Goal: Information Seeking & Learning: Understand process/instructions

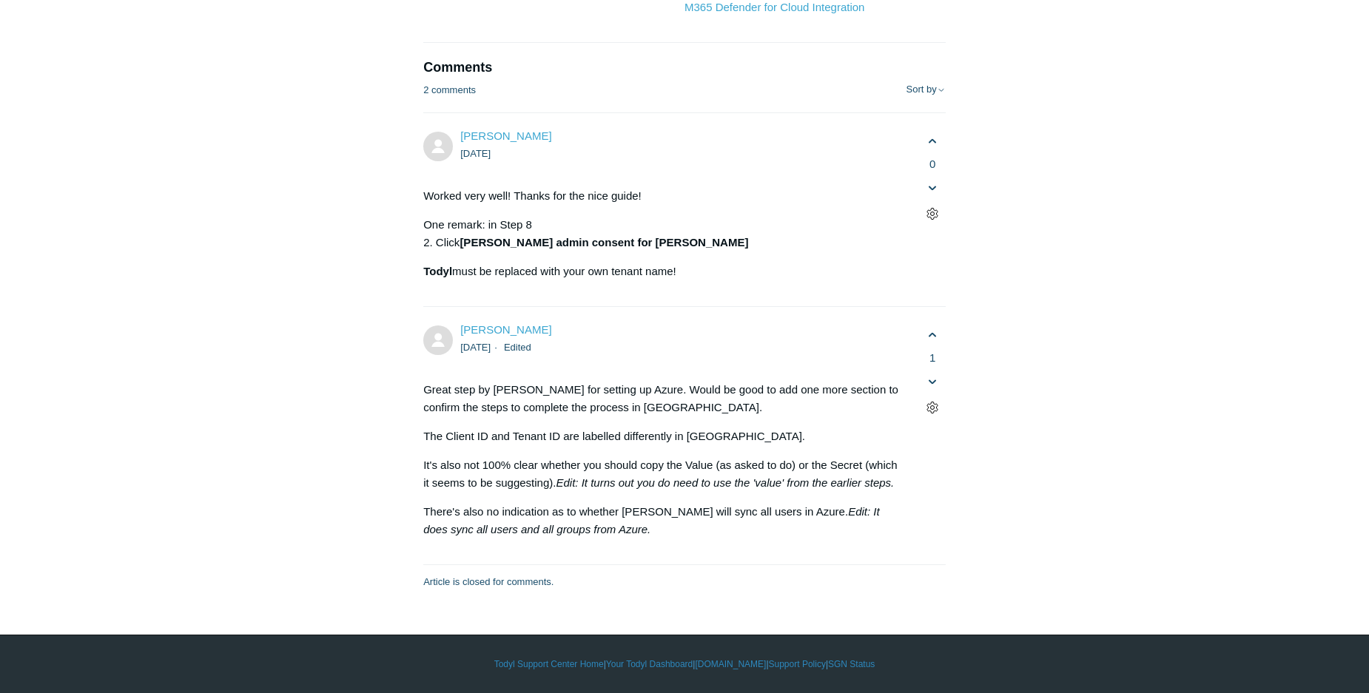
scroll to position [6885, 0]
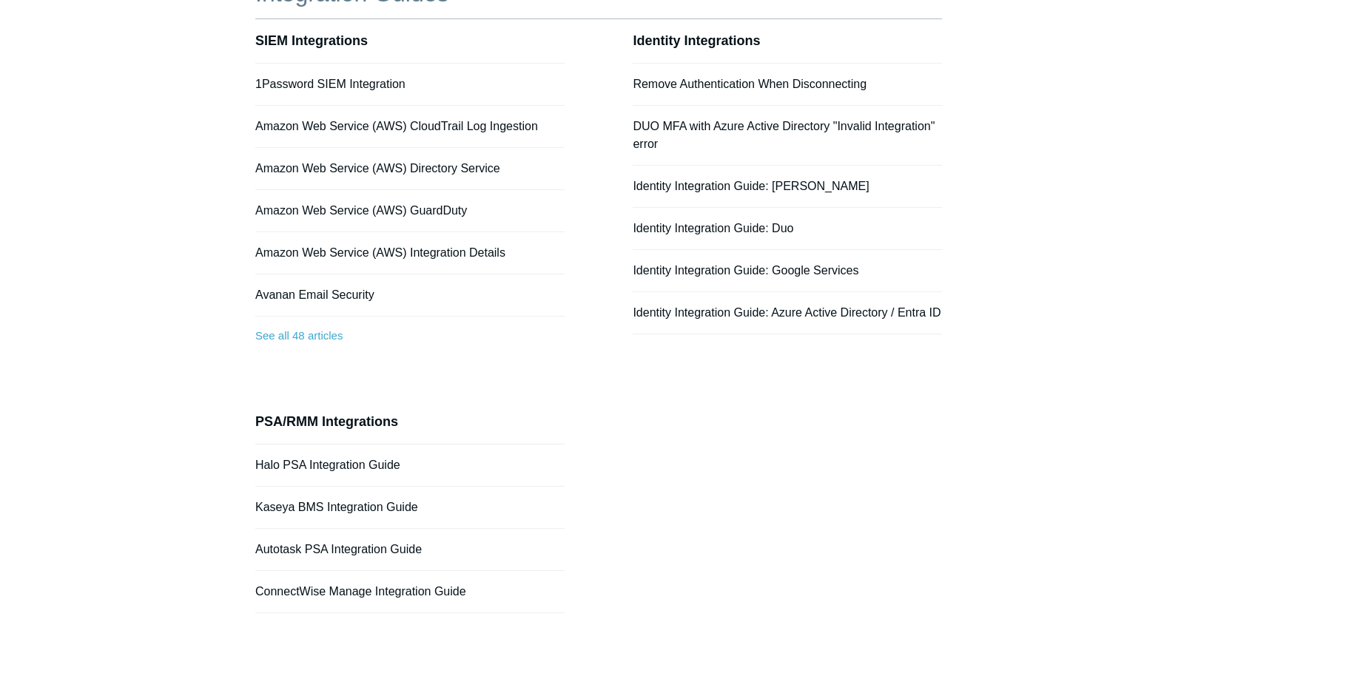
scroll to position [226, 0]
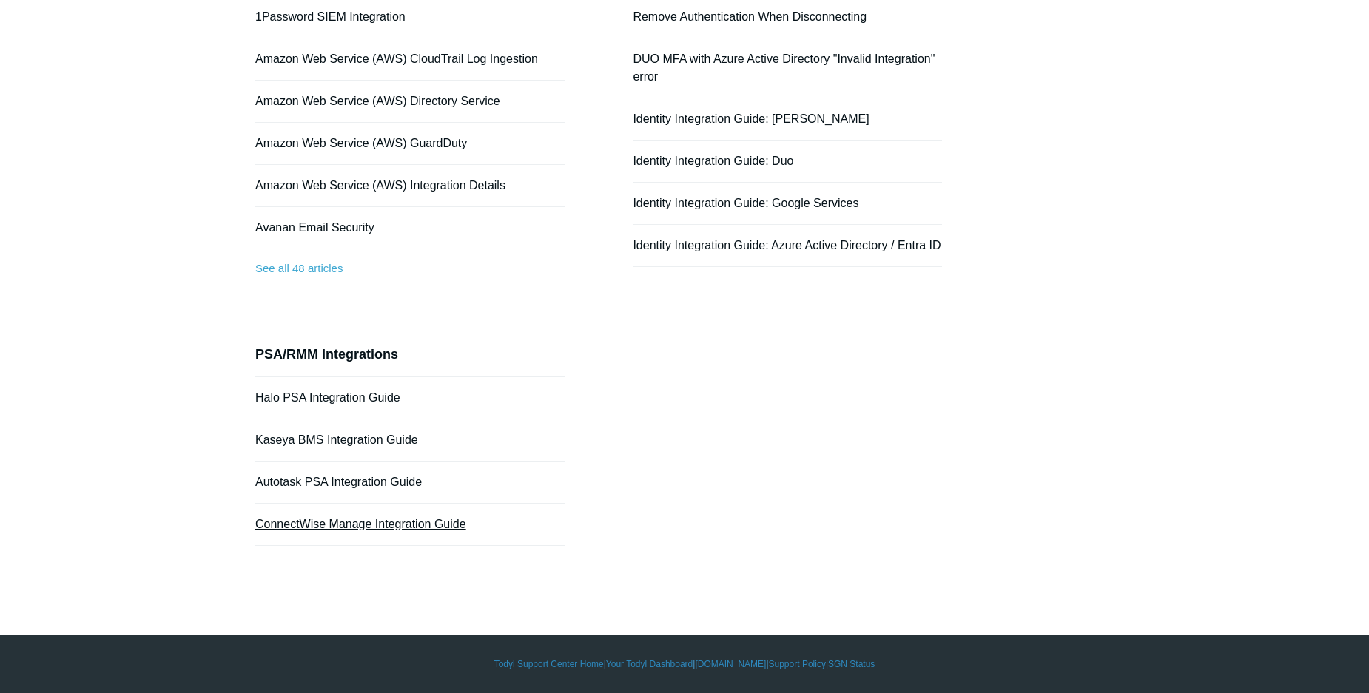
click at [345, 522] on link "ConnectWise Manage Integration Guide" at bounding box center [360, 524] width 211 height 13
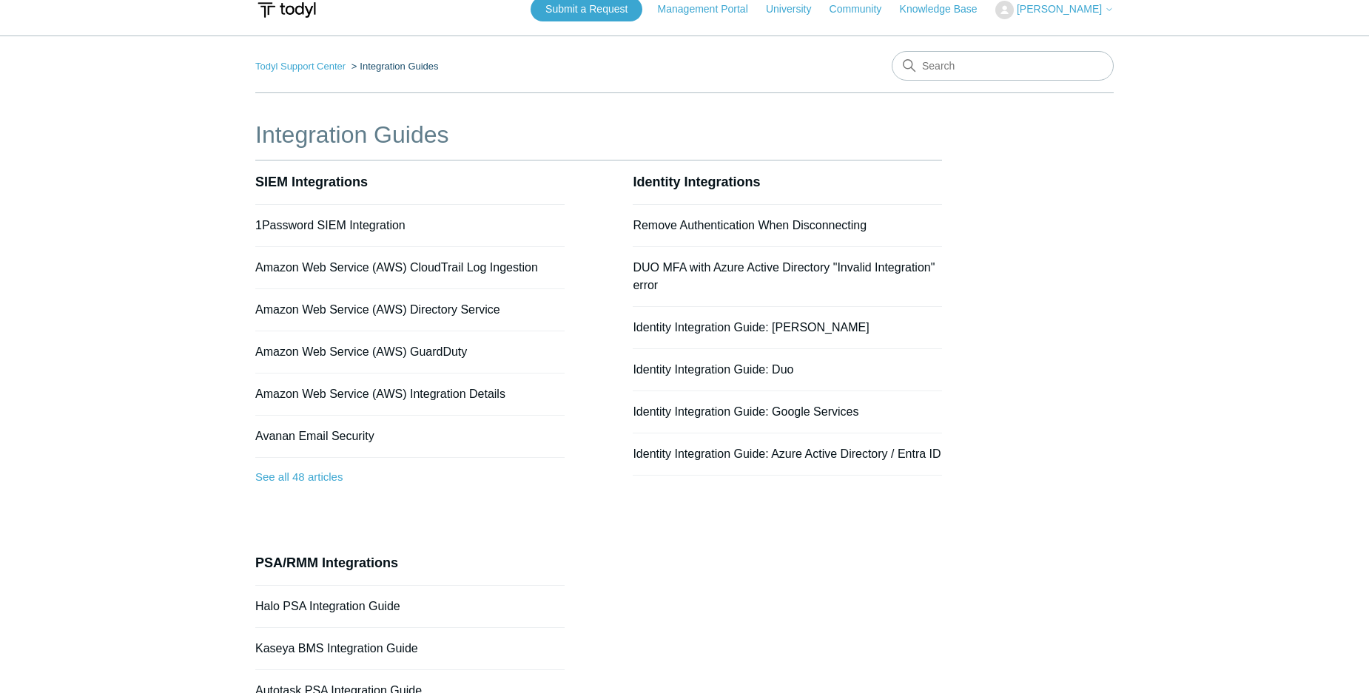
scroll to position [0, 0]
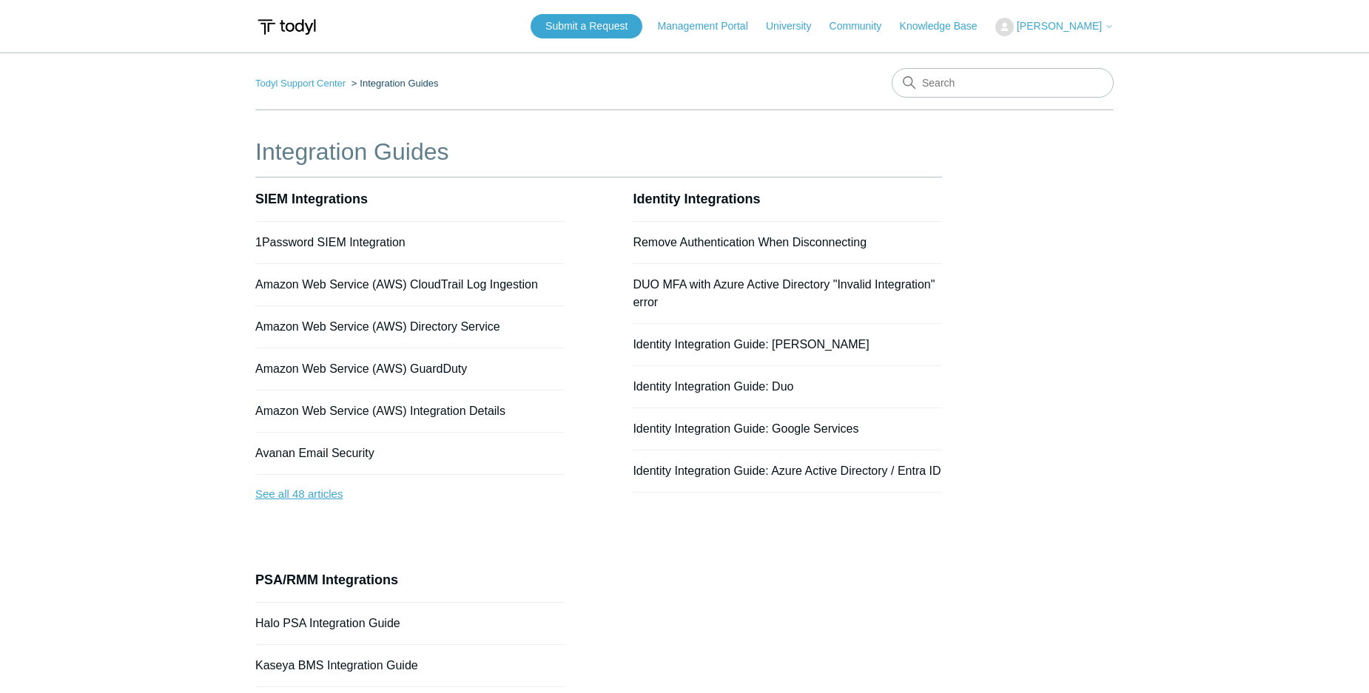
click at [323, 490] on link "See all 48 articles" at bounding box center [409, 494] width 309 height 39
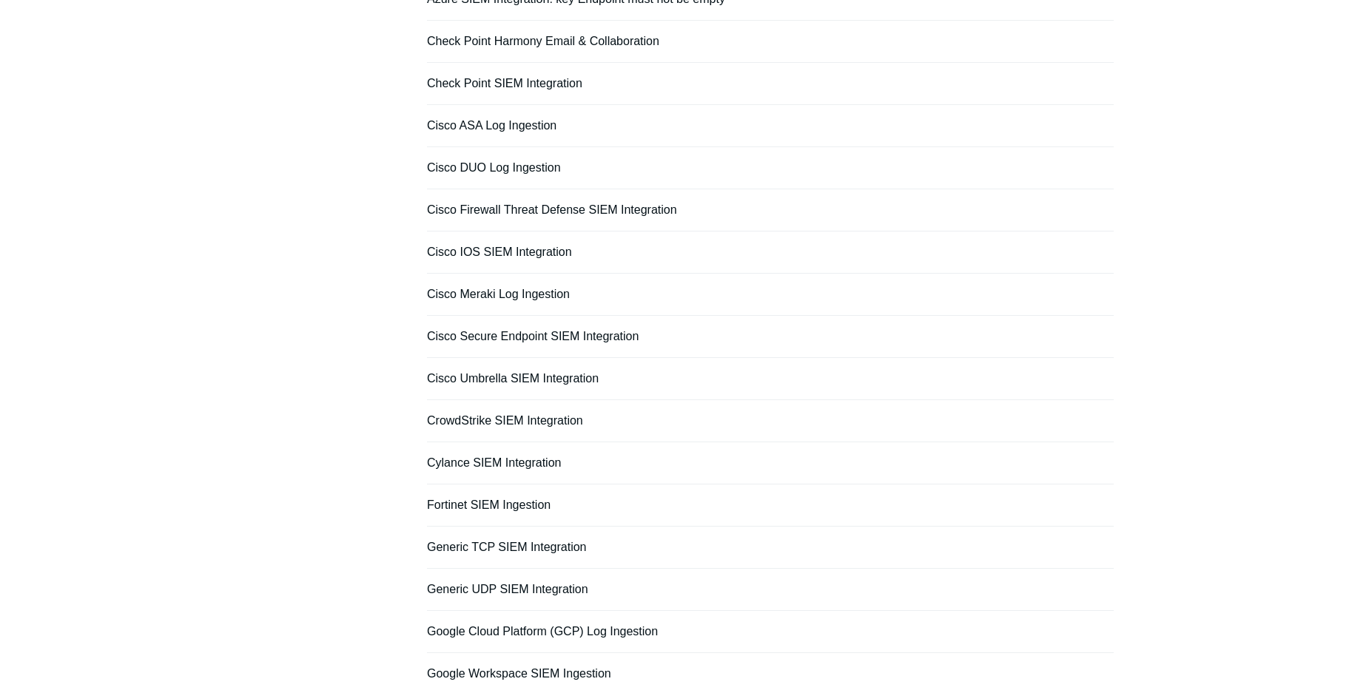
scroll to position [502, 0]
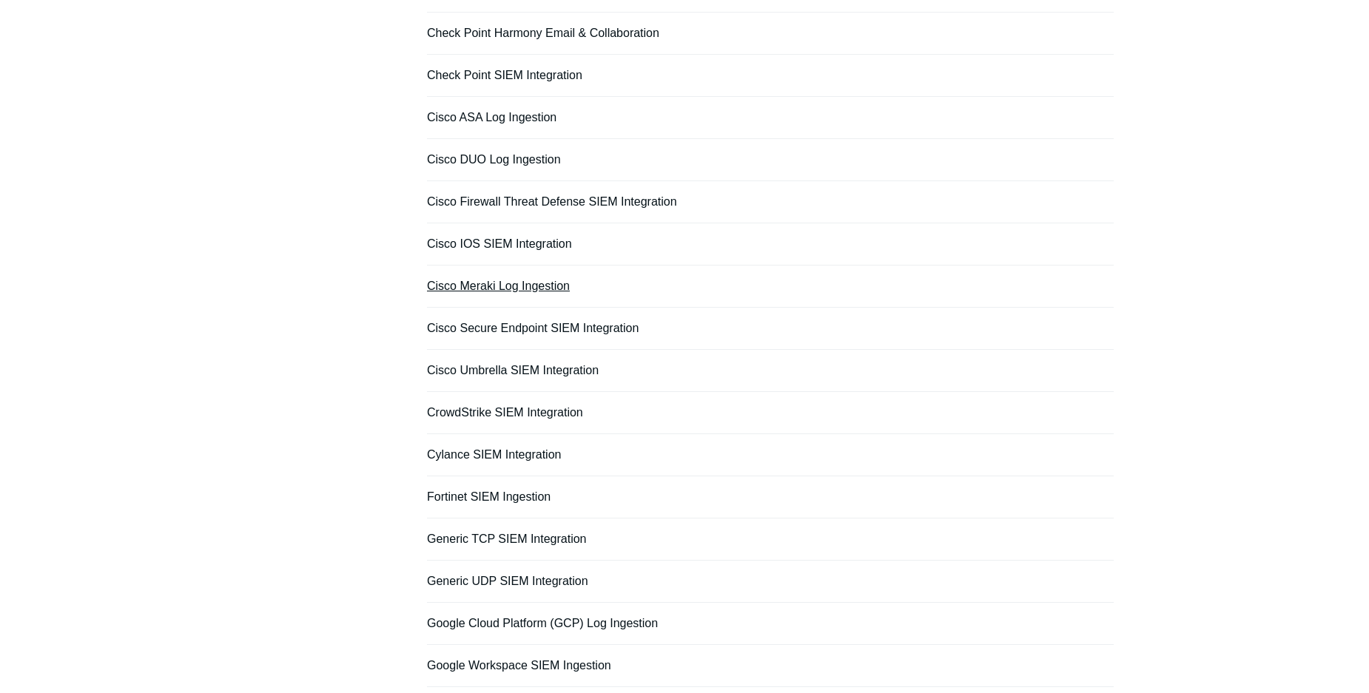
click at [539, 289] on link "Cisco Meraki Log Ingestion" at bounding box center [498, 286] width 143 height 13
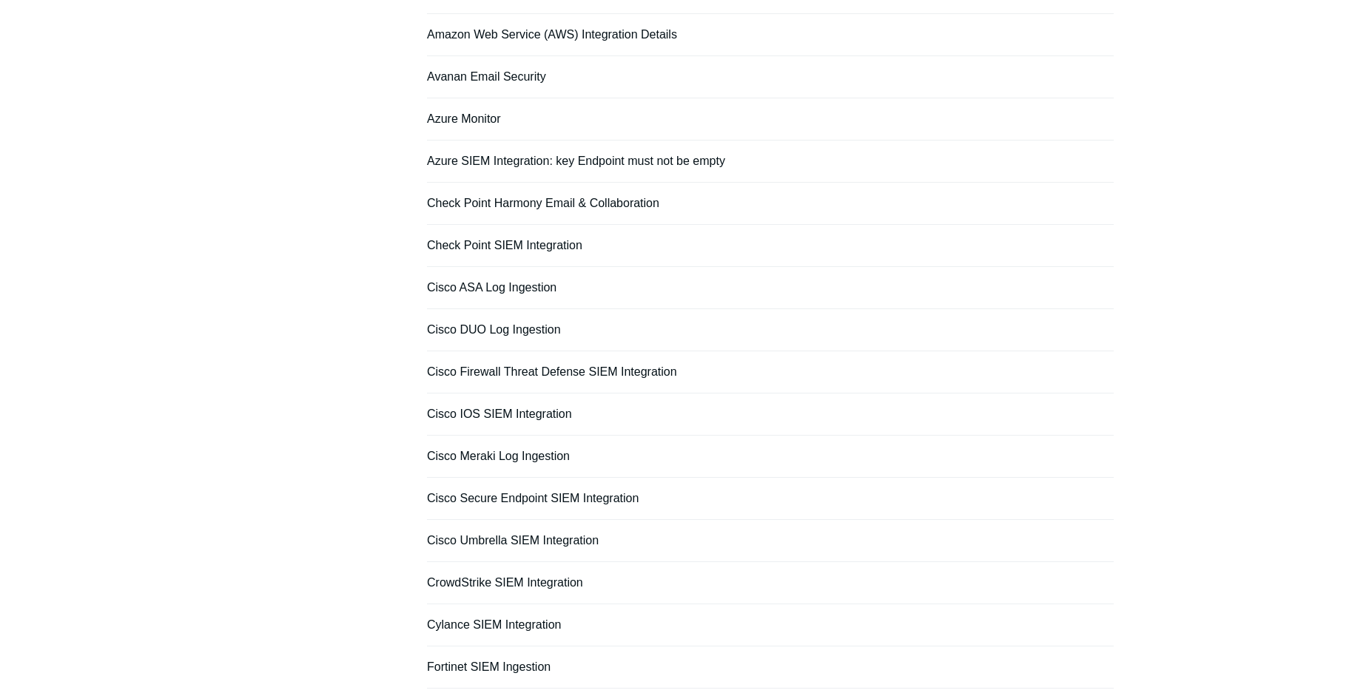
scroll to position [0, 0]
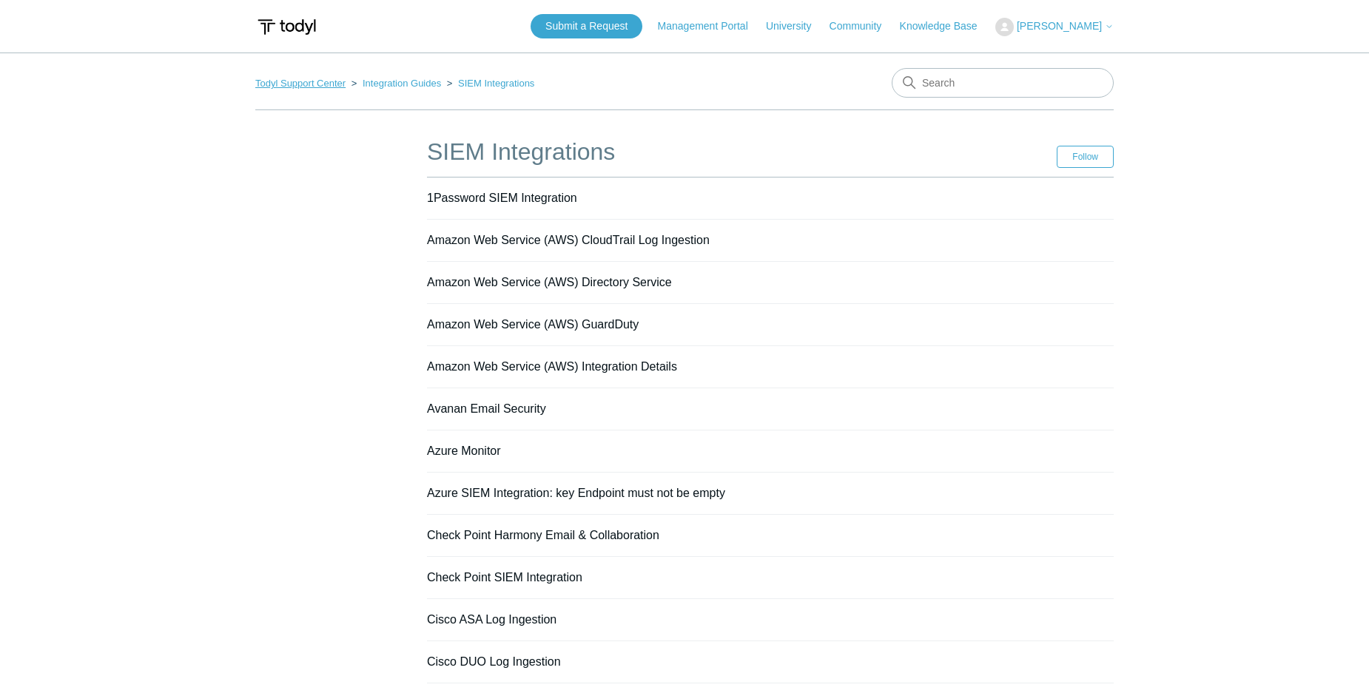
click at [313, 88] on link "Todyl Support Center" at bounding box center [300, 83] width 90 height 11
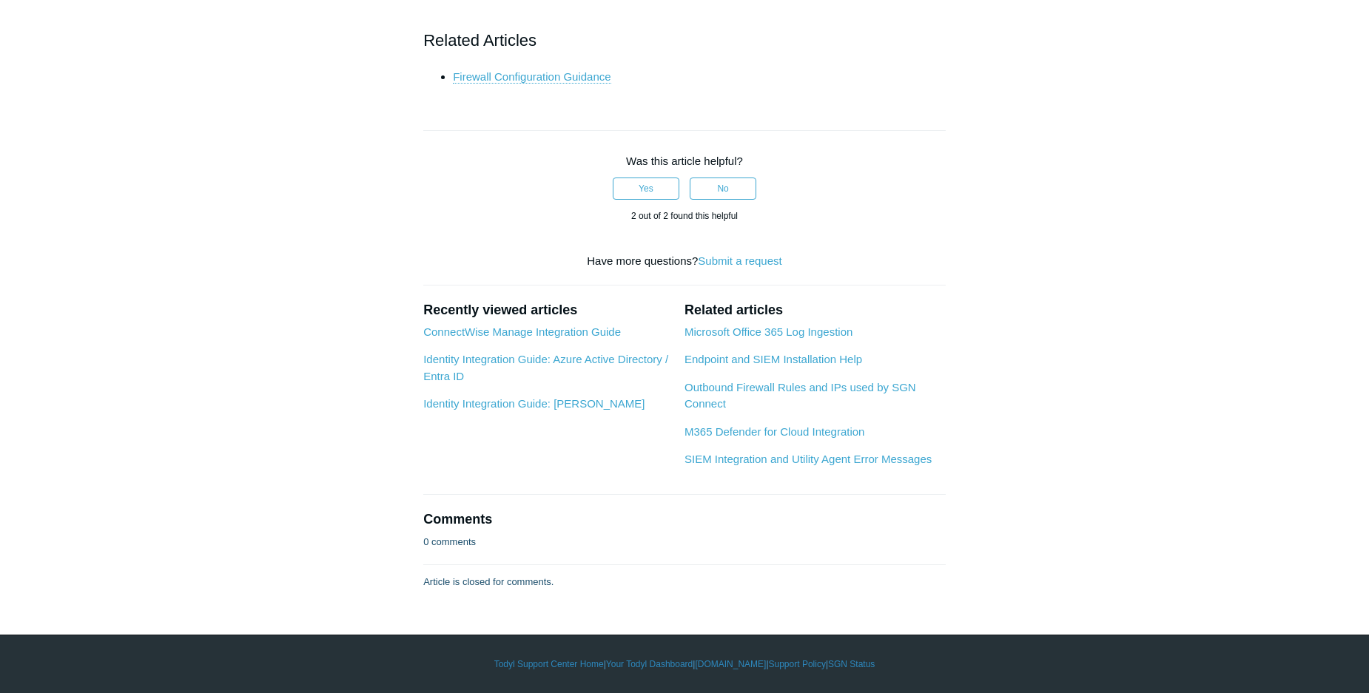
scroll to position [6555, 0]
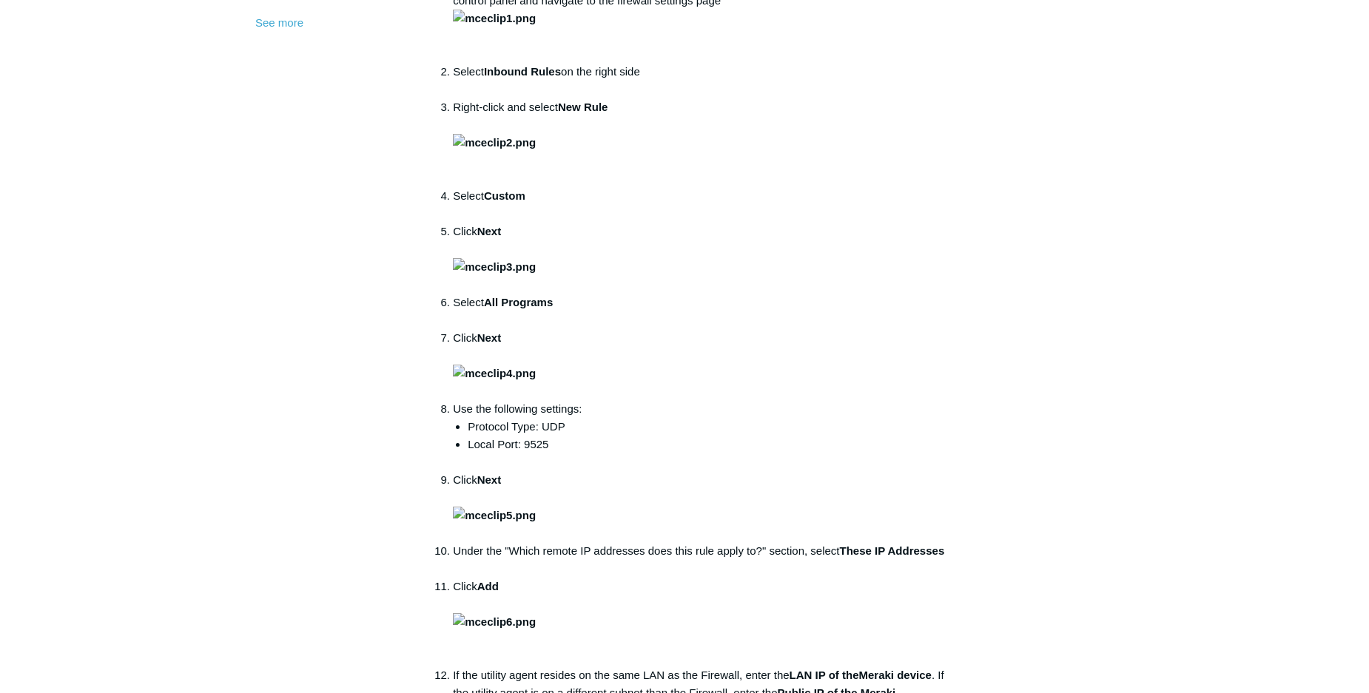
scroll to position [0, 0]
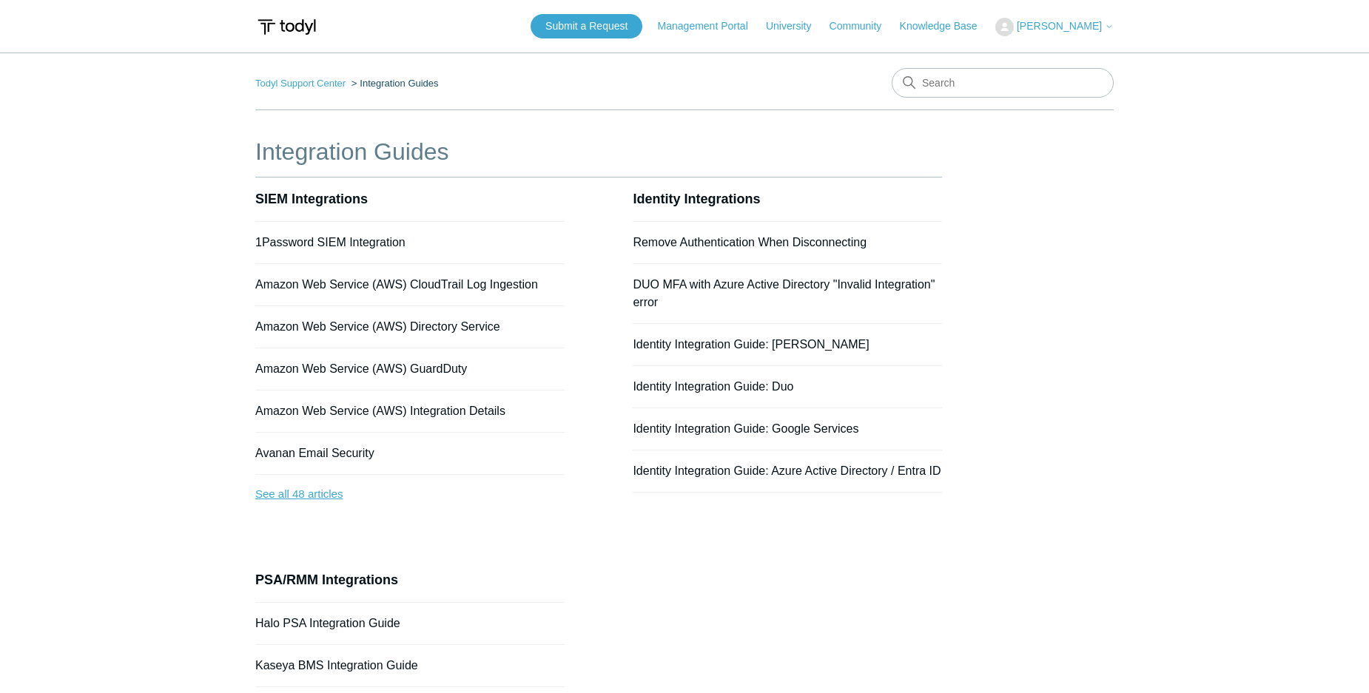
click at [332, 488] on link "See all 48 articles" at bounding box center [409, 494] width 309 height 39
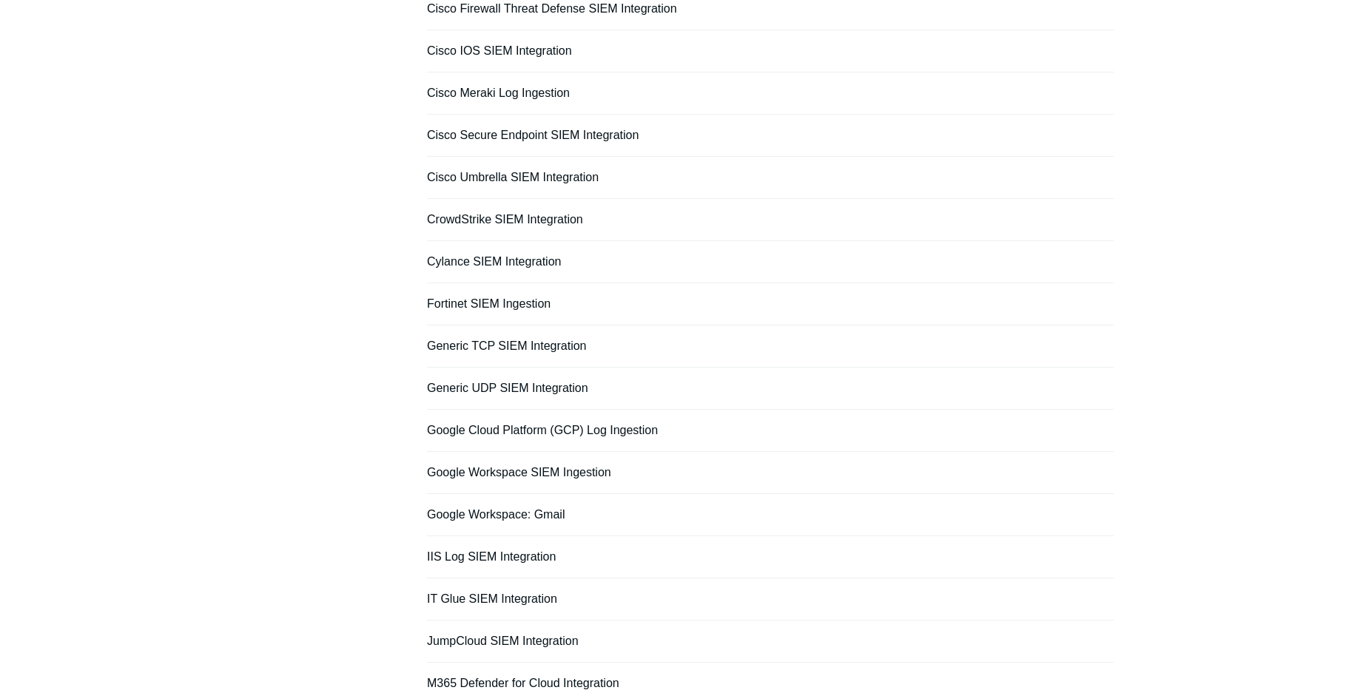
scroll to position [742, 0]
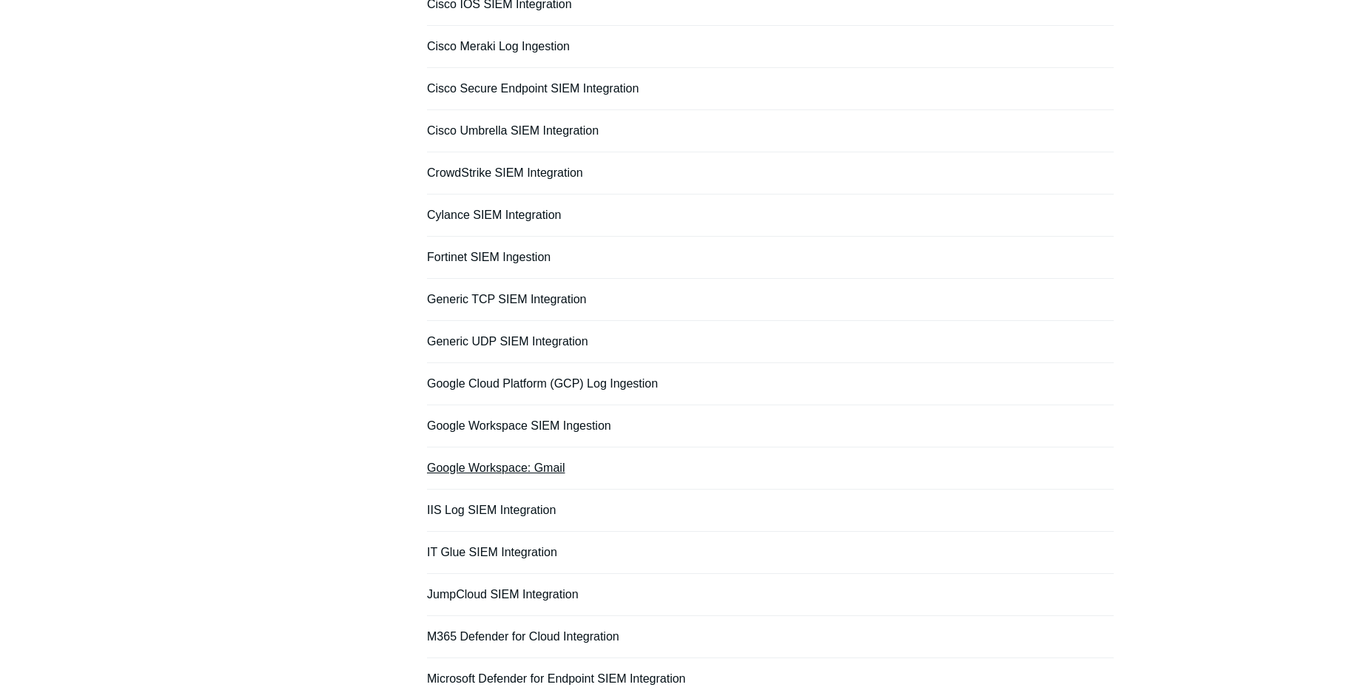
click at [549, 471] on link "Google Workspace: Gmail" at bounding box center [496, 468] width 138 height 13
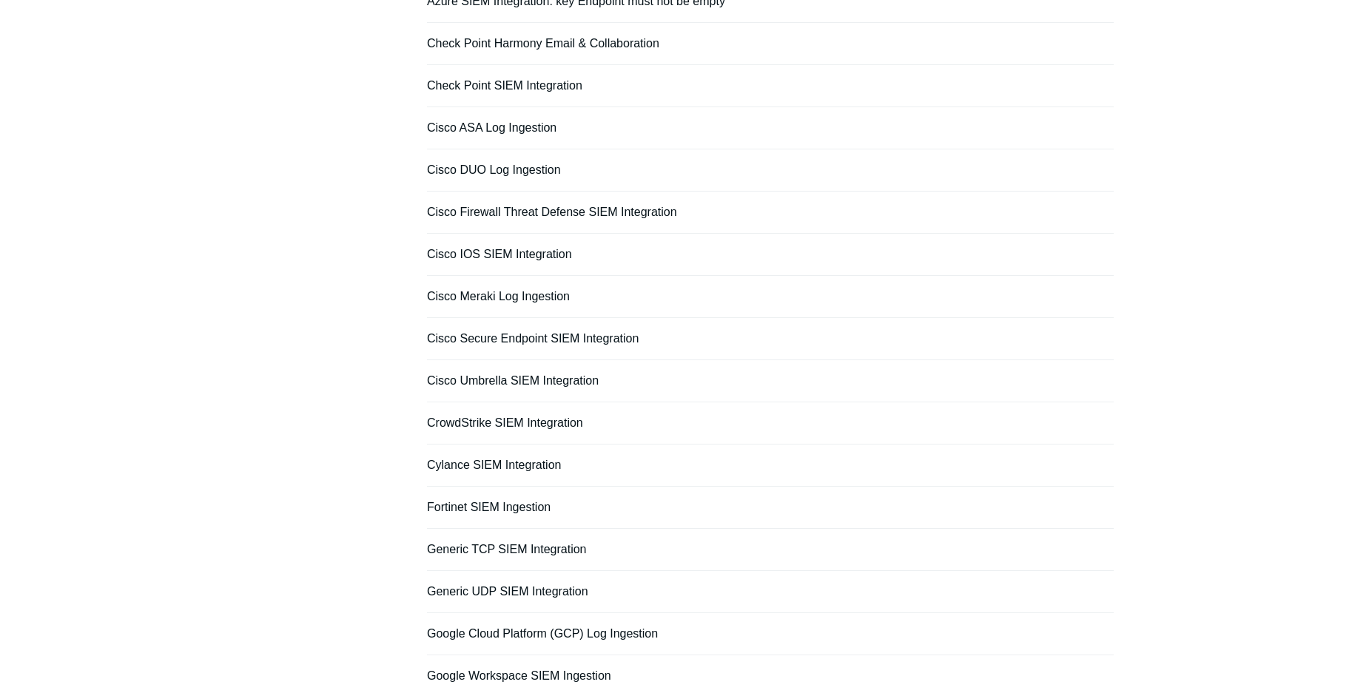
scroll to position [0, 0]
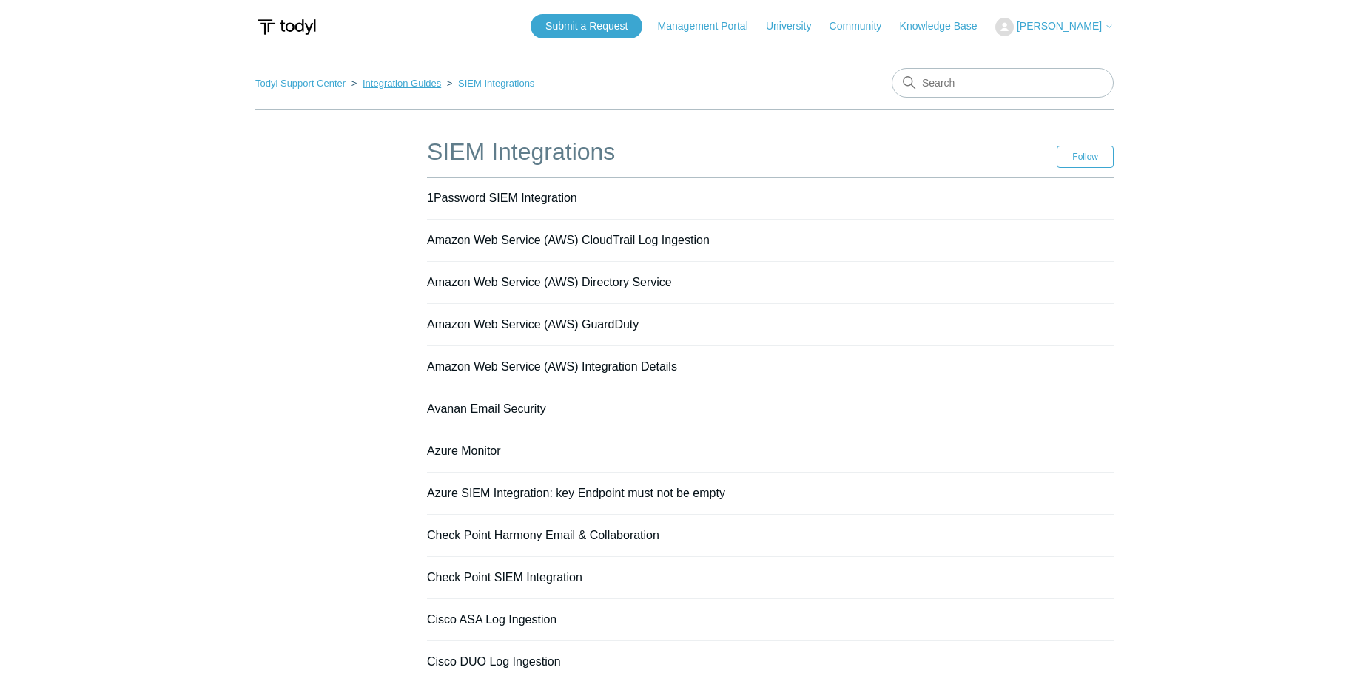
click at [421, 86] on link "Integration Guides" at bounding box center [402, 83] width 78 height 11
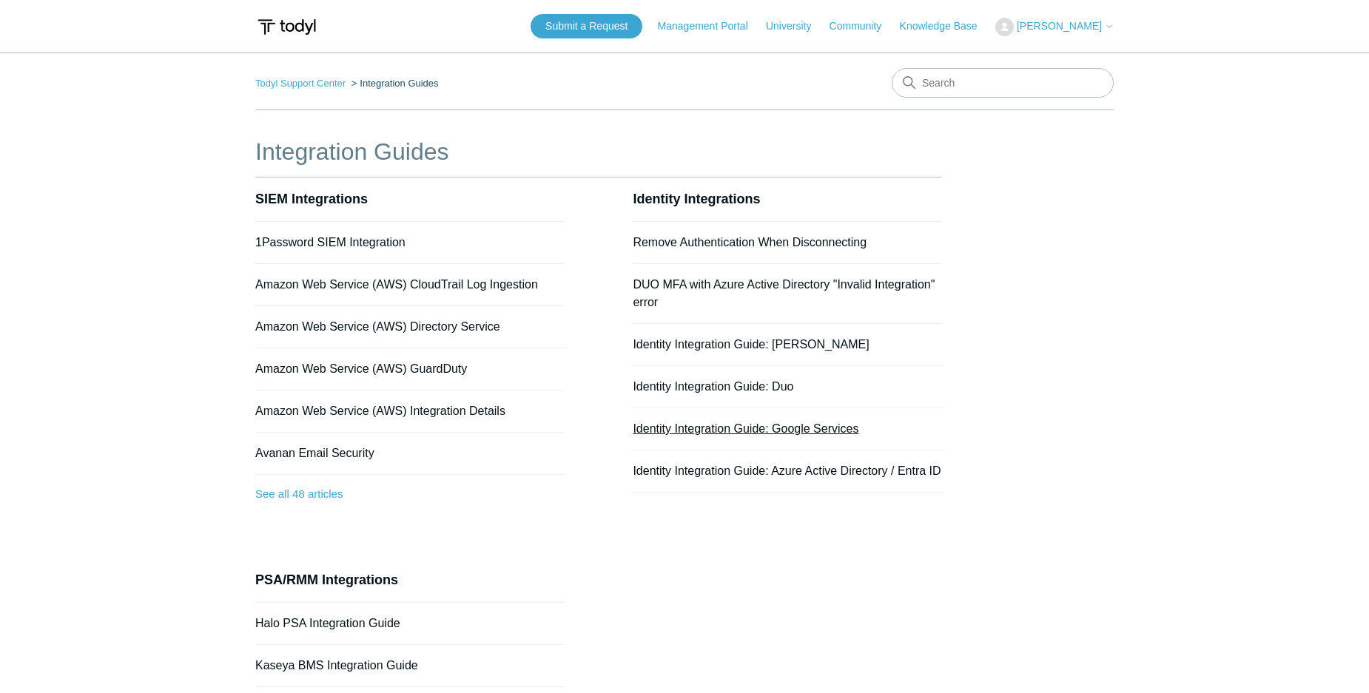
click at [659, 432] on link "Identity Integration Guide: Google Services" at bounding box center [746, 429] width 226 height 13
click at [1009, 425] on div "Integration Guides SIEM Integrations 1Password SIEM Integration Amazon Web Serv…" at bounding box center [684, 475] width 858 height 682
click at [679, 203] on link "Identity Integrations" at bounding box center [696, 199] width 127 height 15
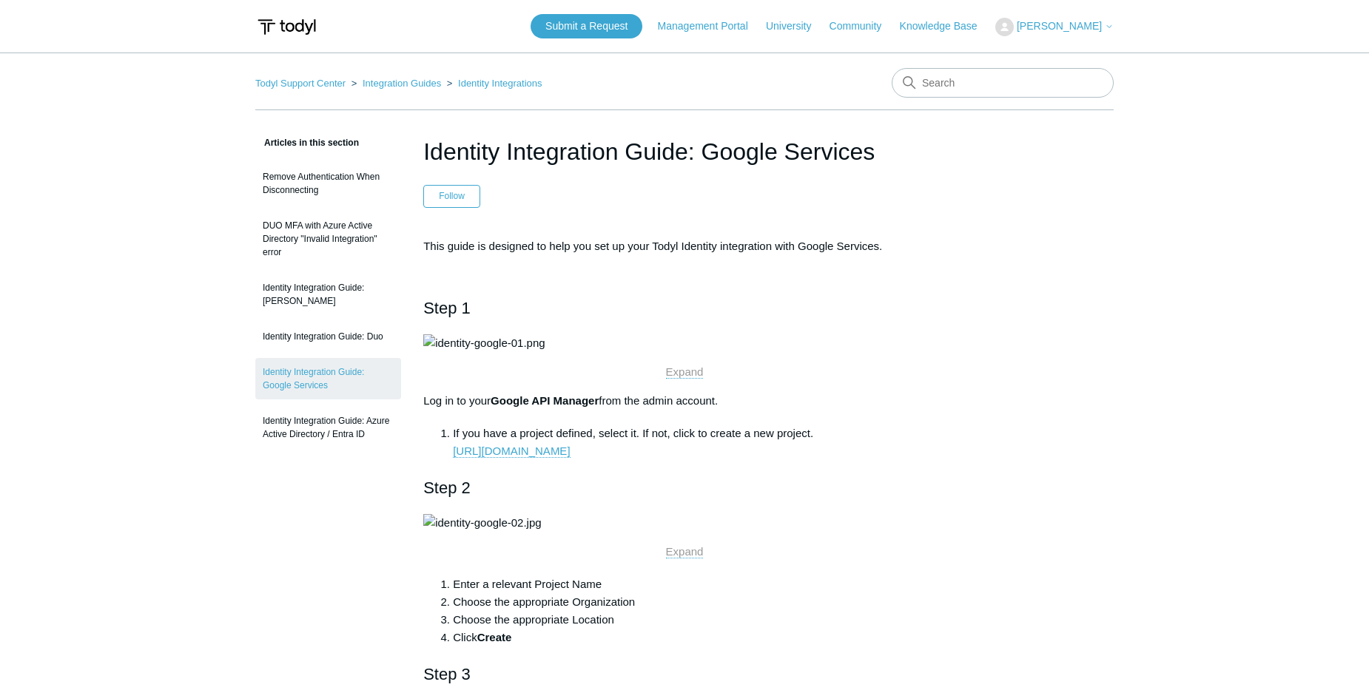
drag, startPoint x: 424, startPoint y: 147, endPoint x: 889, endPoint y: 144, distance: 464.8
click at [889, 144] on h1 "Identity Integration Guide: Google Services" at bounding box center [684, 152] width 522 height 36
copy h1 "Identity Integration Guide: Google Services"
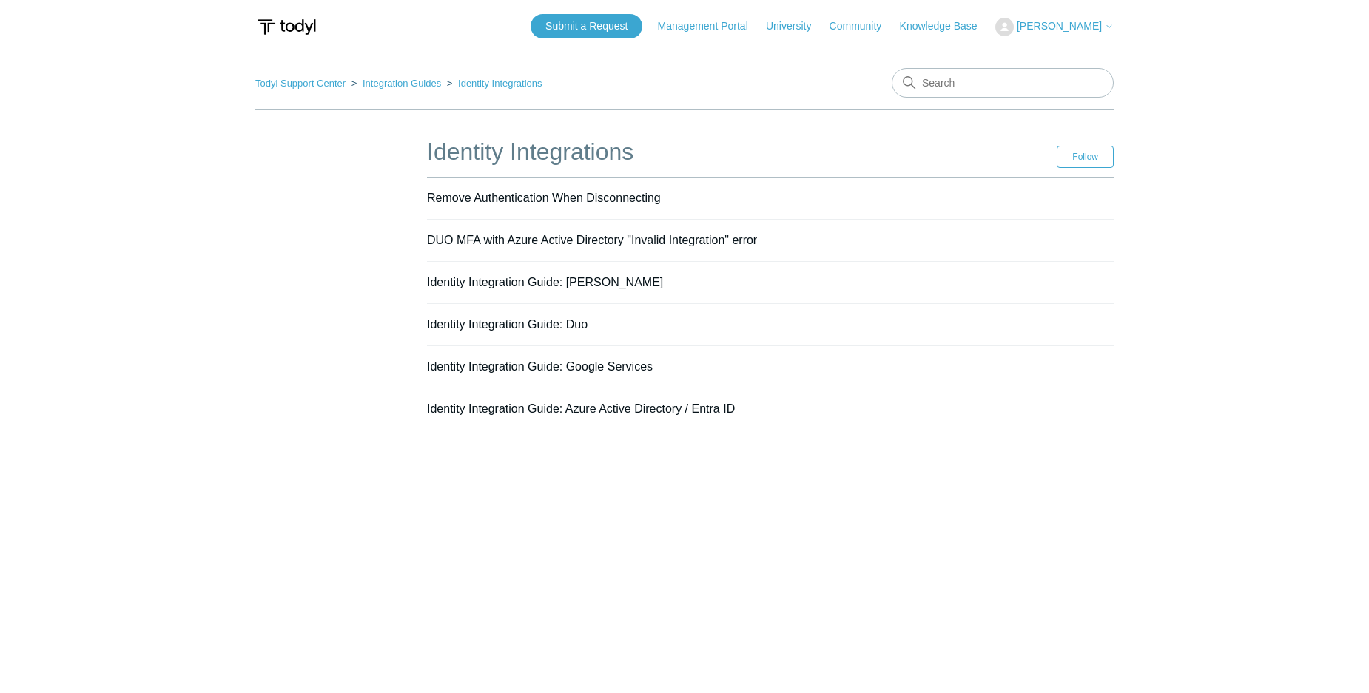
click at [656, 417] on li "Identity Integration Guide: Azure Active Directory / Entra ID" at bounding box center [770, 410] width 687 height 42
drag, startPoint x: 596, startPoint y: 401, endPoint x: 591, endPoint y: 414, distance: 13.3
click at [596, 403] on li "Identity Integration Guide: Azure Active Directory / Entra ID" at bounding box center [770, 410] width 687 height 42
click at [591, 414] on link "Identity Integration Guide: Azure Active Directory / Entra ID" at bounding box center [581, 409] width 308 height 13
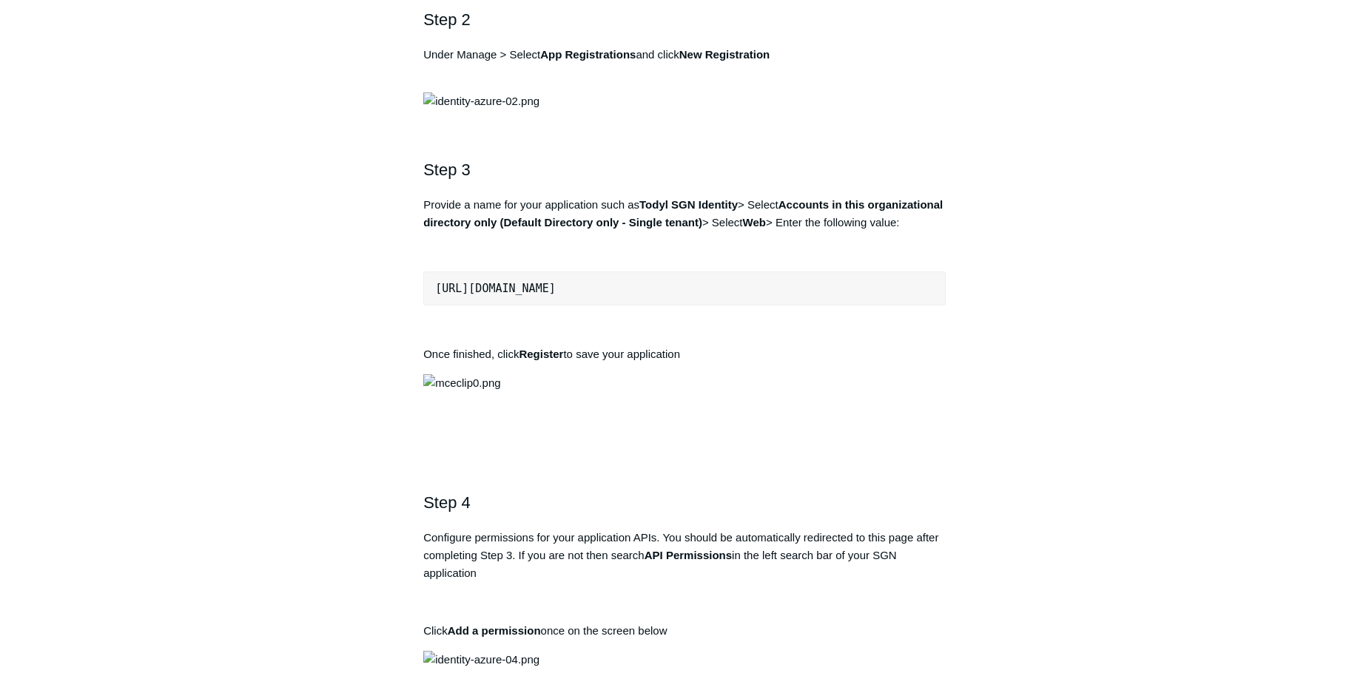
scroll to position [1325, 0]
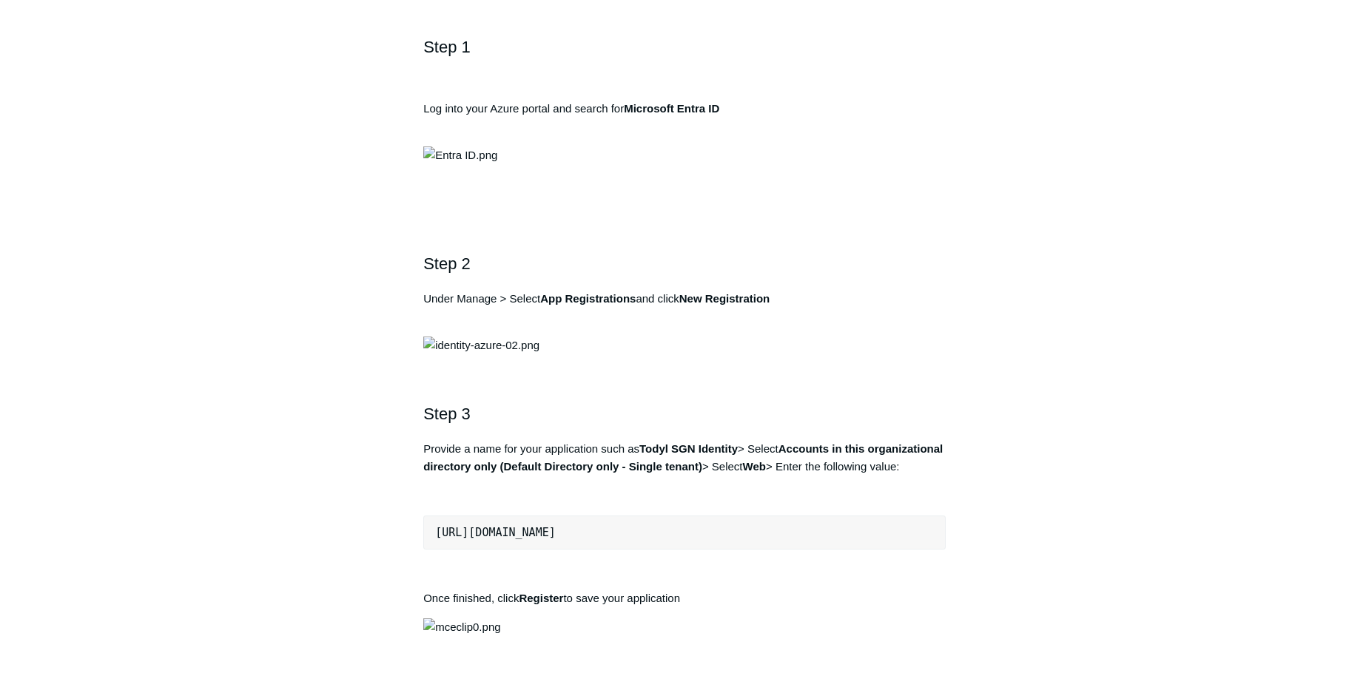
scroll to position [693, 0]
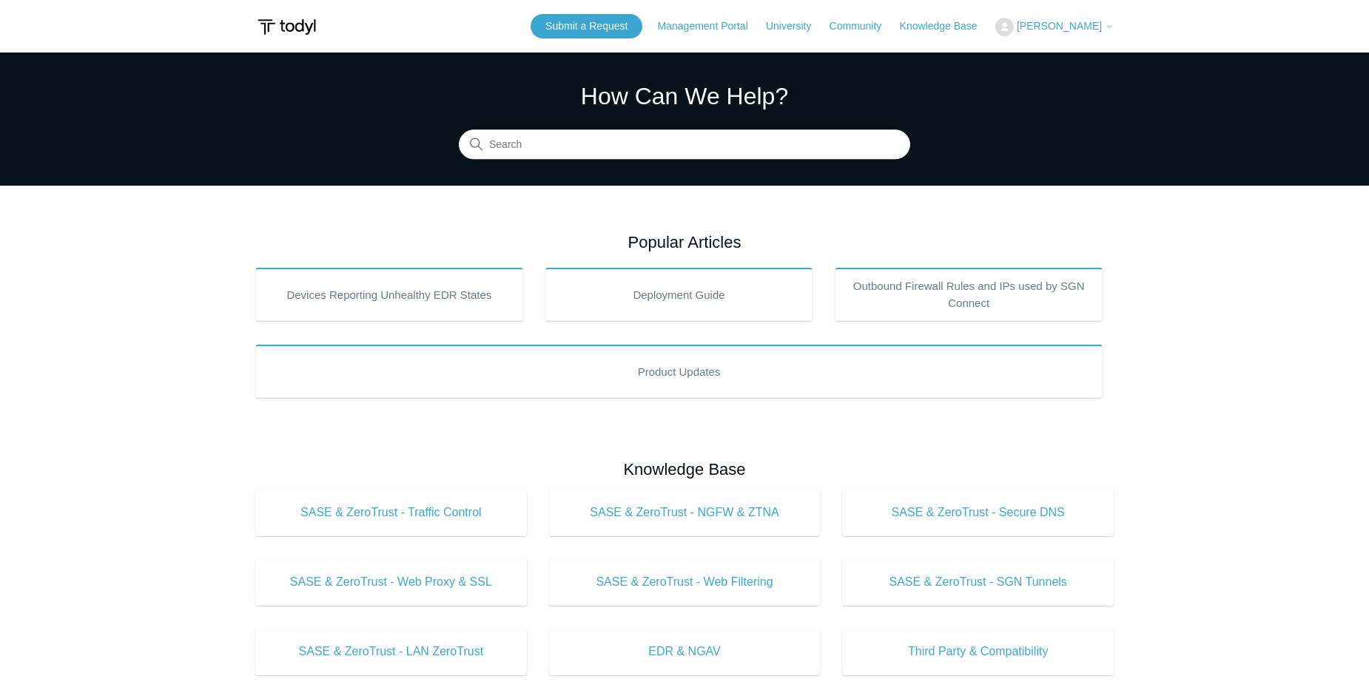
click at [279, 24] on img at bounding box center [286, 26] width 63 height 27
click at [303, 26] on img at bounding box center [286, 26] width 63 height 27
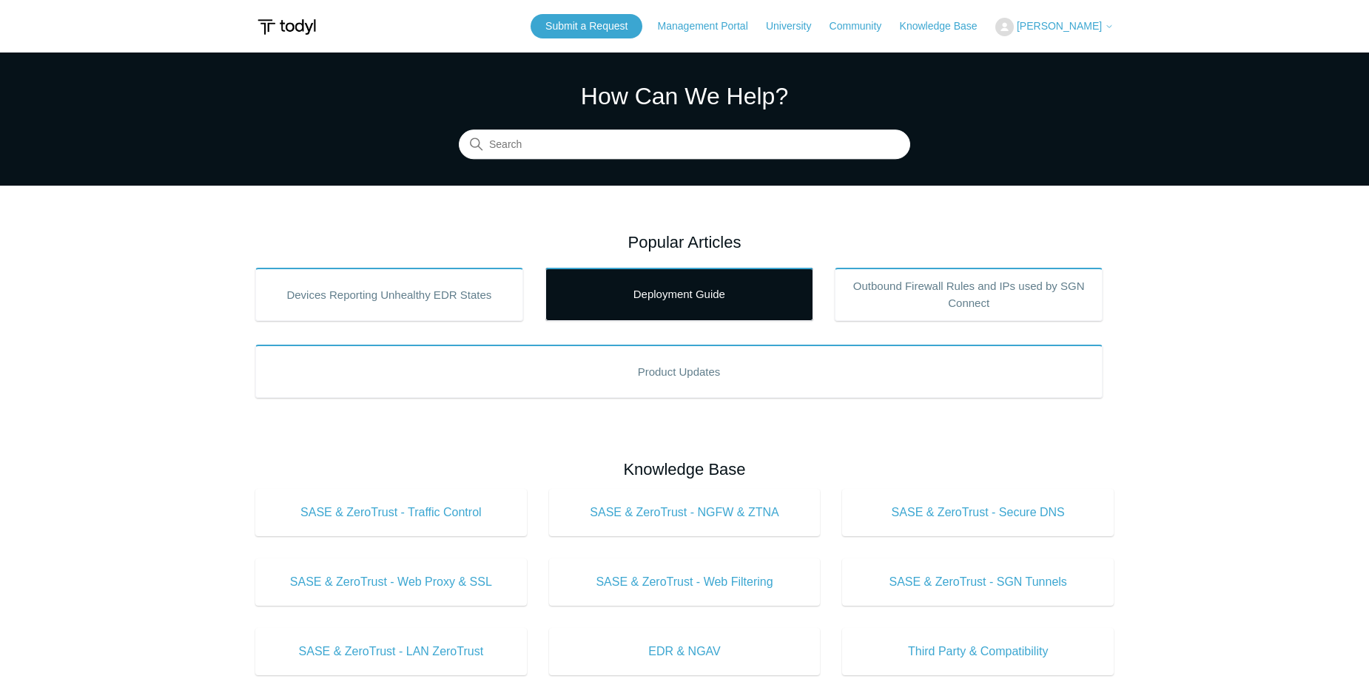
click at [665, 306] on link "Deployment Guide" at bounding box center [679, 294] width 268 height 53
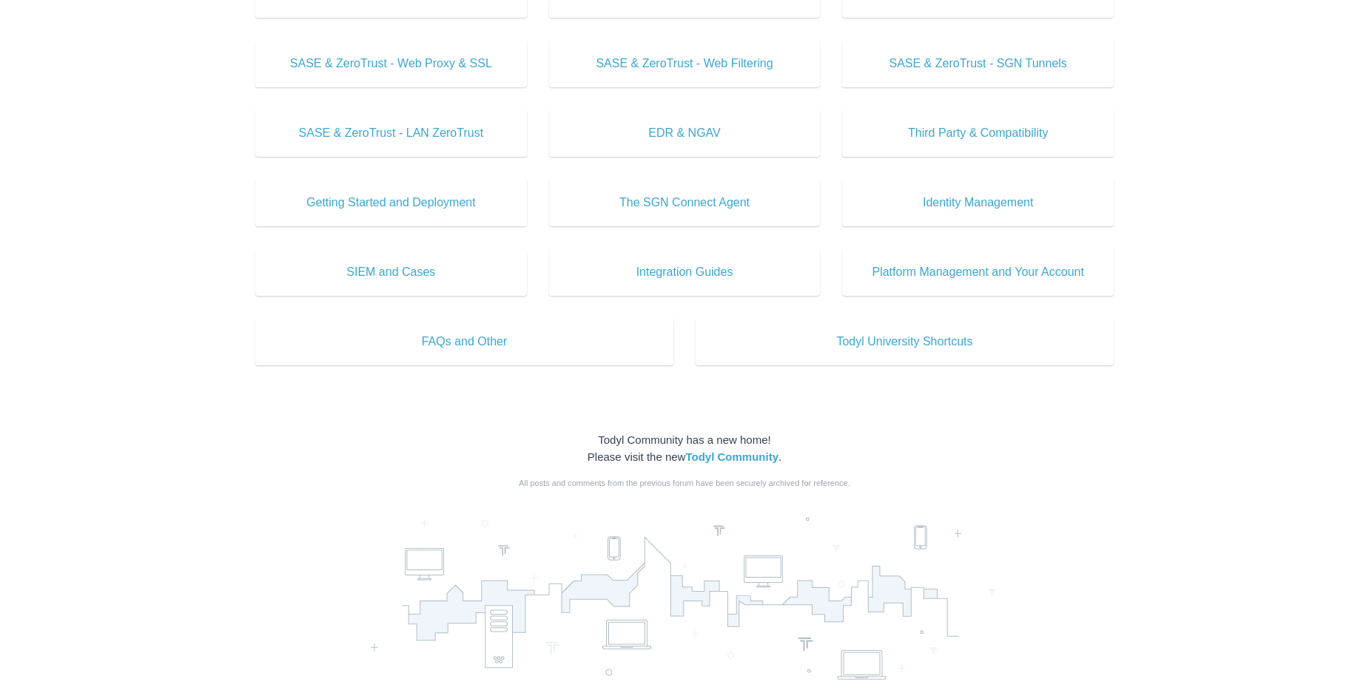
scroll to position [522, 0]
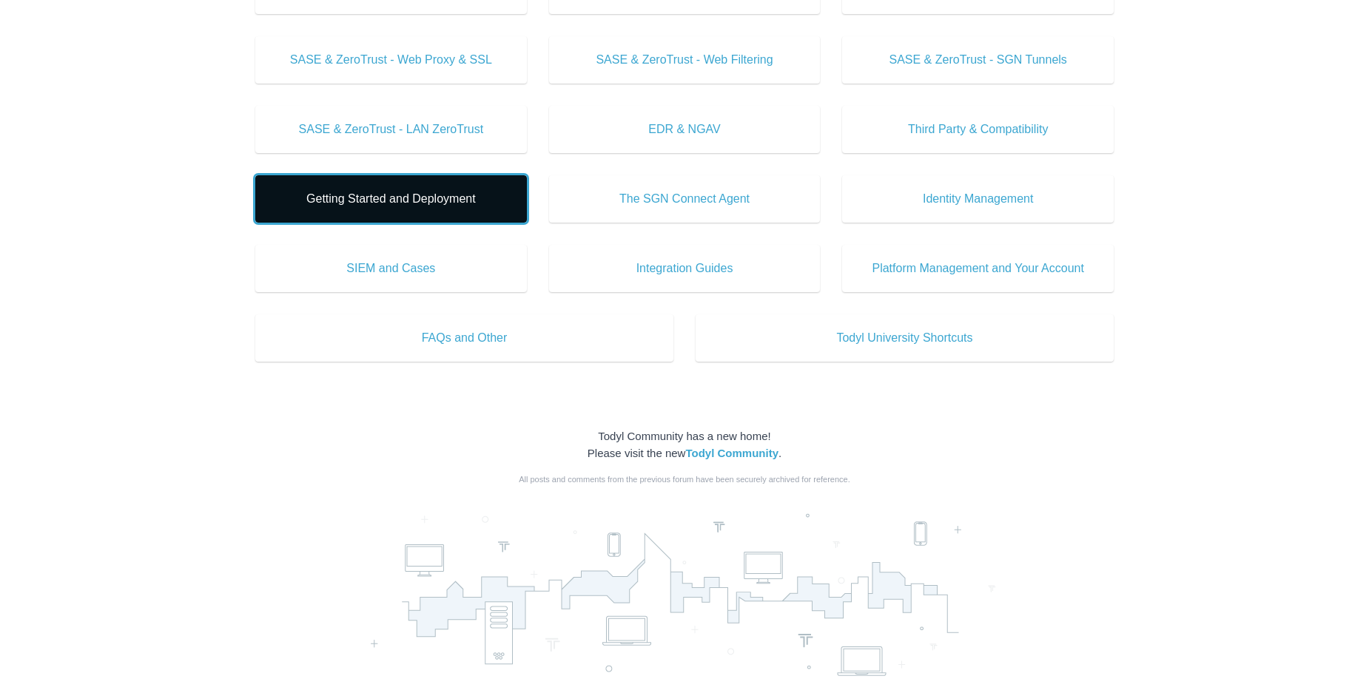
click at [429, 195] on span "Getting Started and Deployment" at bounding box center [391, 199] width 227 height 18
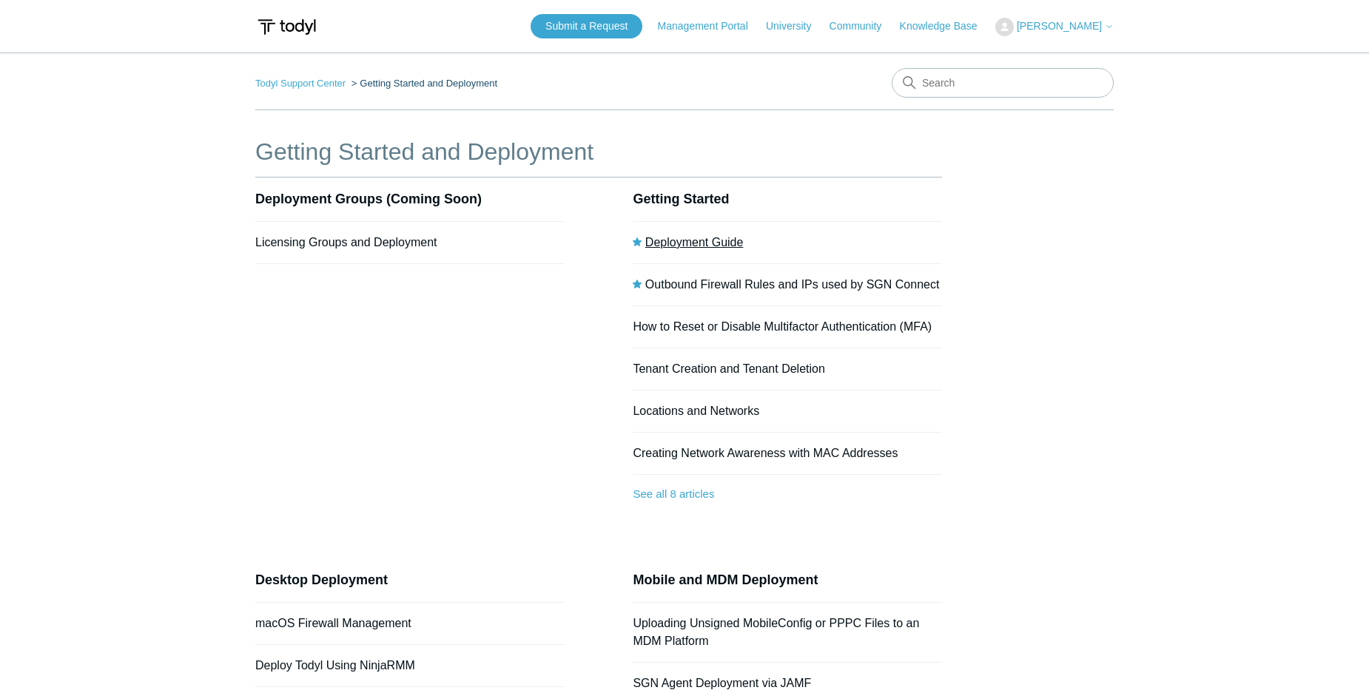
click at [710, 236] on link "Deployment Guide" at bounding box center [694, 242] width 98 height 13
